Goal: Find specific page/section: Find specific page/section

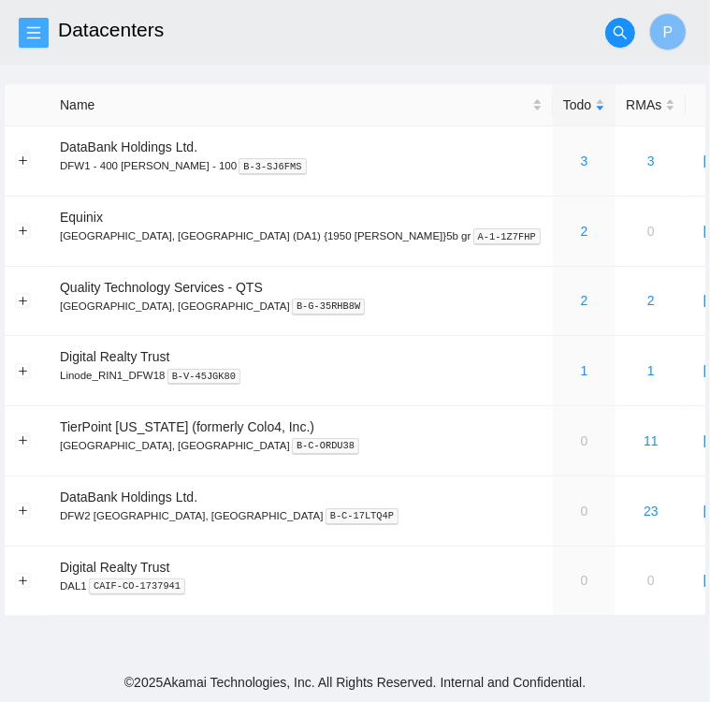
drag, startPoint x: 0, startPoint y: 0, endPoint x: 40, endPoint y: 32, distance: 51.3
click at [40, 32] on icon "menu" at bounding box center [33, 32] width 15 height 15
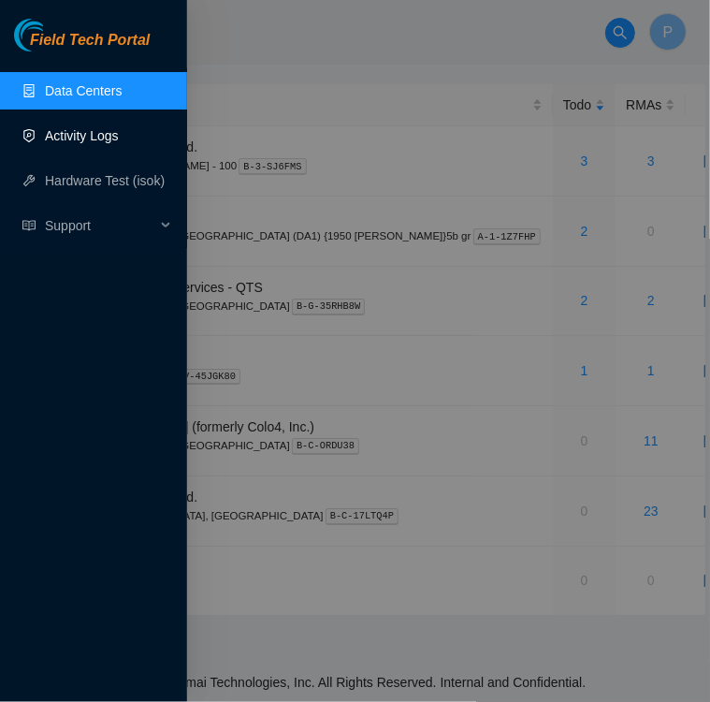
click at [90, 143] on link "Activity Logs" at bounding box center [82, 135] width 74 height 15
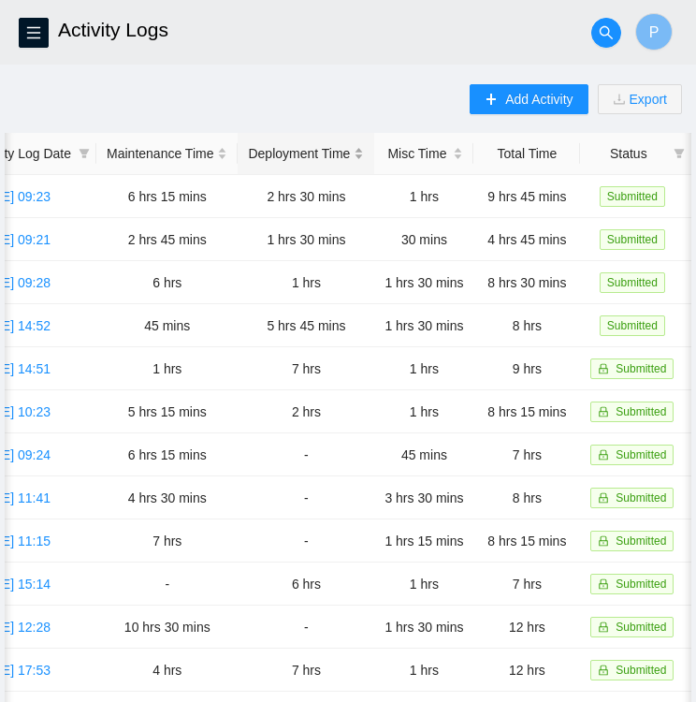
scroll to position [0, 69]
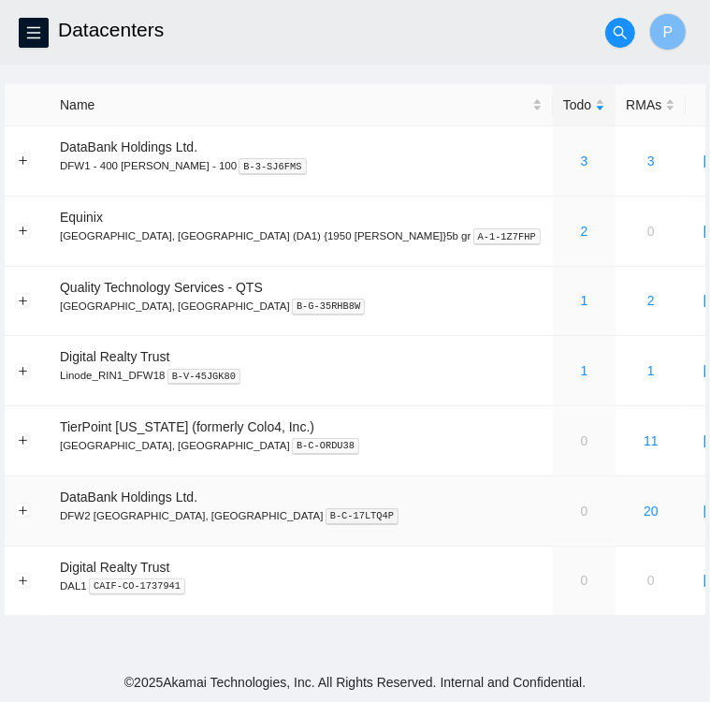
click at [553, 509] on td "0" at bounding box center [584, 511] width 63 height 70
click at [553, 515] on td "0" at bounding box center [584, 511] width 63 height 70
